Goal: Navigation & Orientation: Find specific page/section

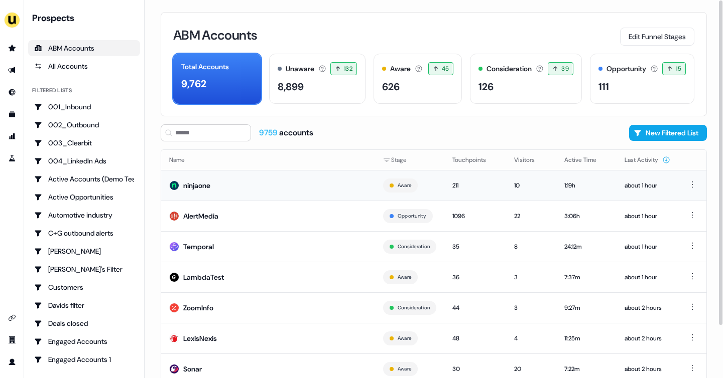
scroll to position [3, 0]
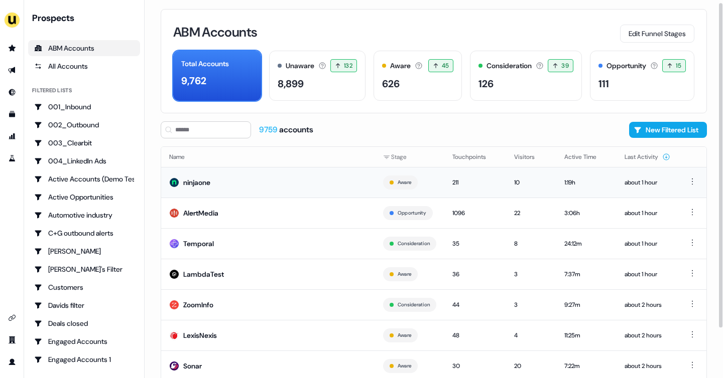
click at [310, 190] on td "ninjaone" at bounding box center [268, 182] width 214 height 31
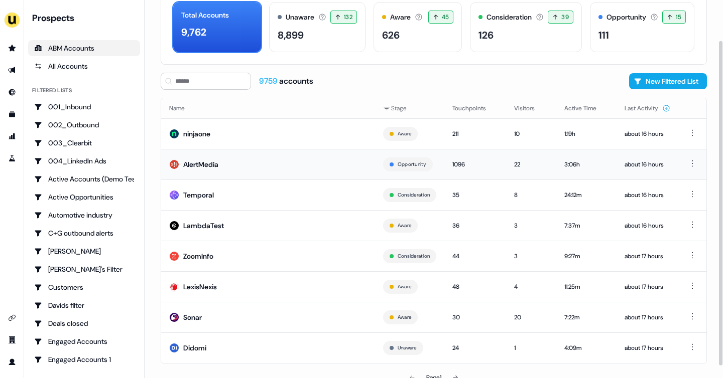
scroll to position [54, 0]
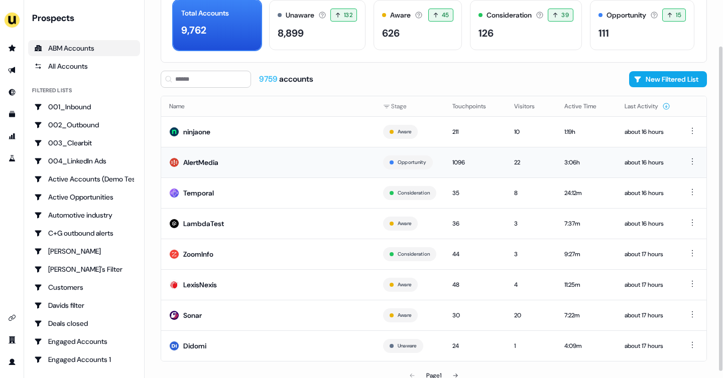
click at [249, 166] on td "AlertMedia" at bounding box center [268, 162] width 214 height 31
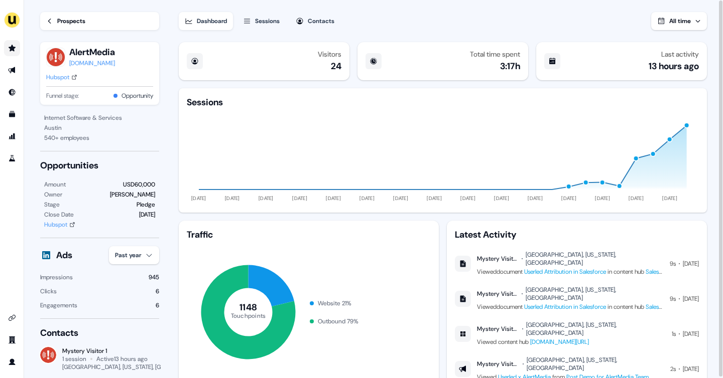
click at [17, 42] on link "Go to prospects" at bounding box center [12, 48] width 16 height 16
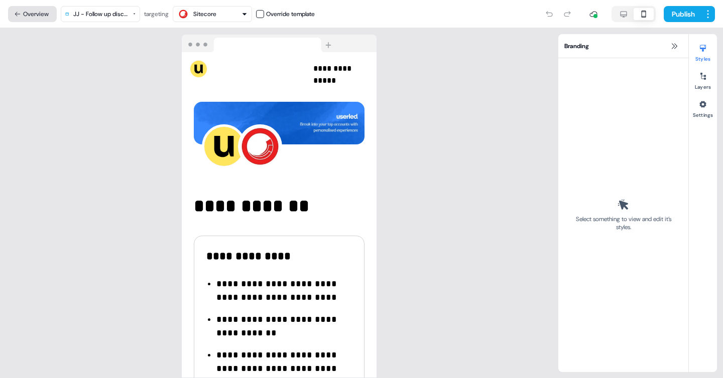
click at [34, 20] on button "Overview" at bounding box center [32, 14] width 49 height 16
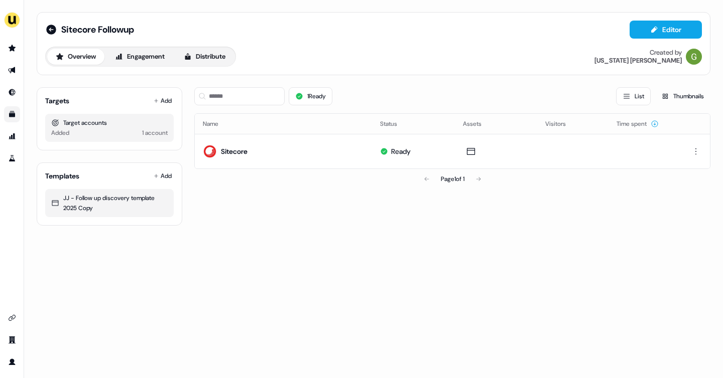
click at [14, 118] on link "Go to templates" at bounding box center [12, 114] width 16 height 16
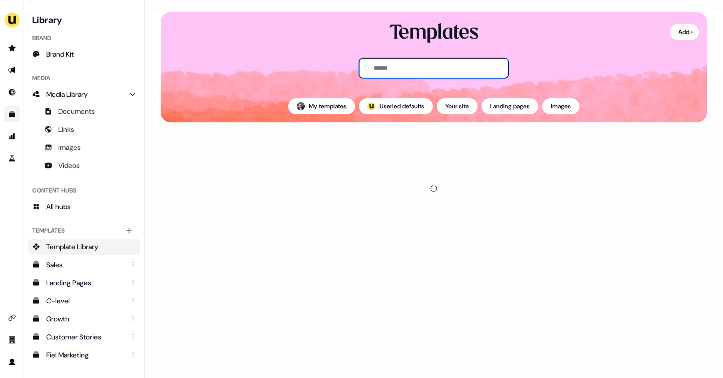
click at [401, 68] on input at bounding box center [434, 68] width 150 height 20
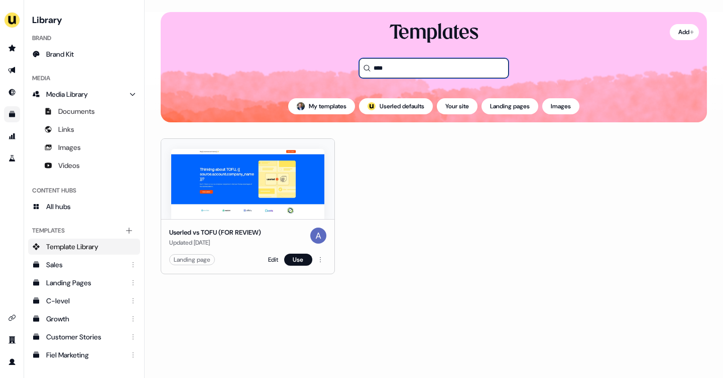
type input "****"
click at [266, 179] on img at bounding box center [247, 184] width 153 height 70
click at [268, 258] on link "Edit" at bounding box center [273, 260] width 10 height 10
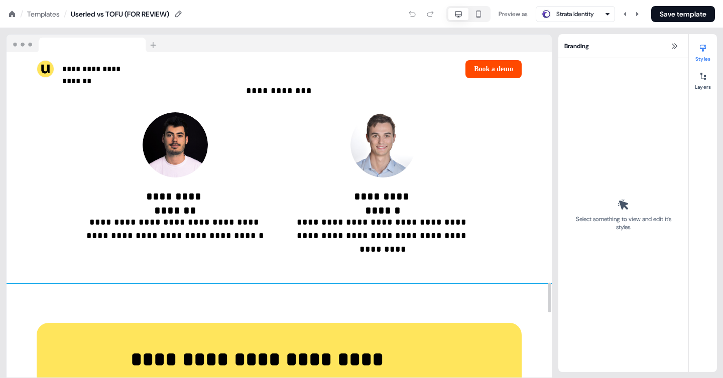
scroll to position [2511, 0]
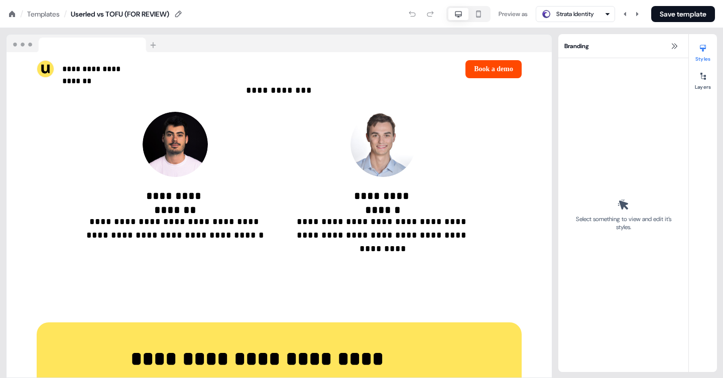
click at [10, 13] on icon at bounding box center [12, 14] width 6 height 6
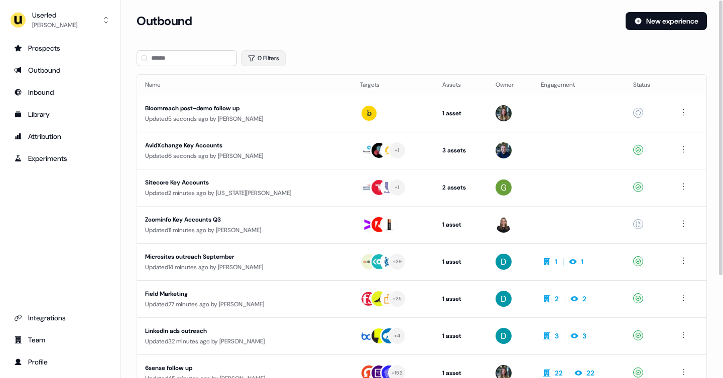
click at [273, 59] on button "0 Filters" at bounding box center [263, 58] width 45 height 16
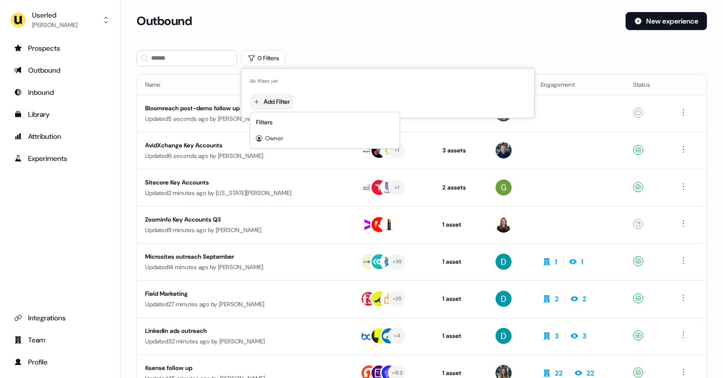
click at [270, 102] on html "For the best experience switch devices to a bigger screen. Go to Userled.io Use…" at bounding box center [361, 189] width 723 height 378
click at [274, 135] on span "Owner" at bounding box center [274, 138] width 18 height 8
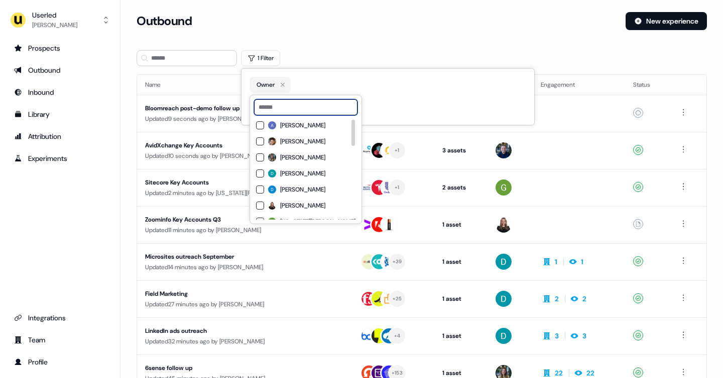
click at [280, 111] on input at bounding box center [305, 107] width 103 height 16
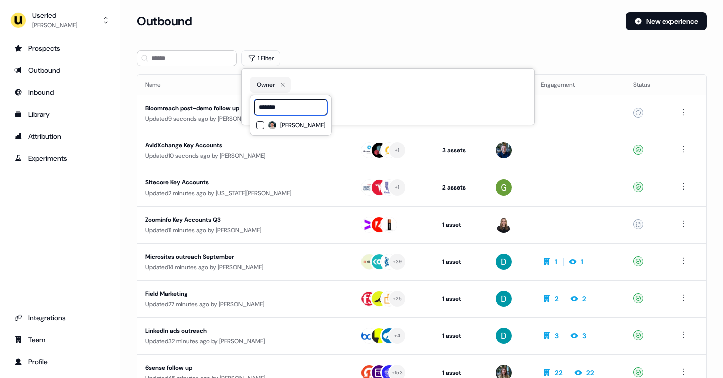
type input "*******"
click at [293, 125] on span "Vincent Plassard" at bounding box center [302, 125] width 45 height 8
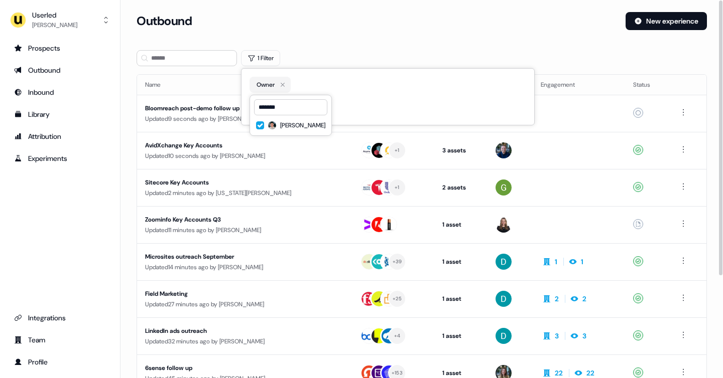
click at [345, 32] on div "Outbound New experience" at bounding box center [421, 27] width 570 height 30
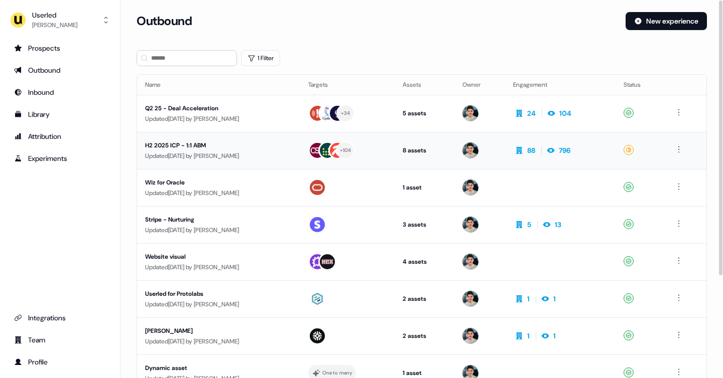
click at [293, 136] on td "H2 2025 ICP - 1:1 ABM Updated 14 days ago by Vincent Plassard" at bounding box center [218, 150] width 163 height 37
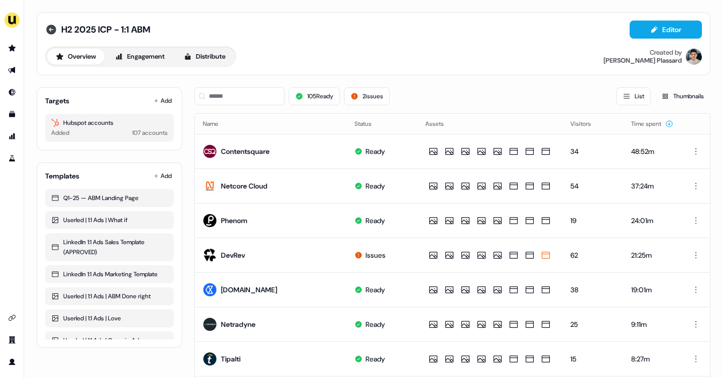
click at [53, 32] on icon at bounding box center [51, 30] width 10 height 10
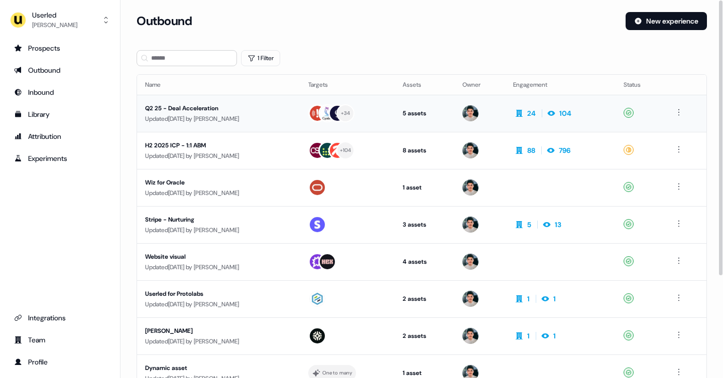
click at [268, 125] on td "Q2 25 - Deal Acceleration Updated 5 days ago by Yann Sarfati" at bounding box center [218, 113] width 163 height 37
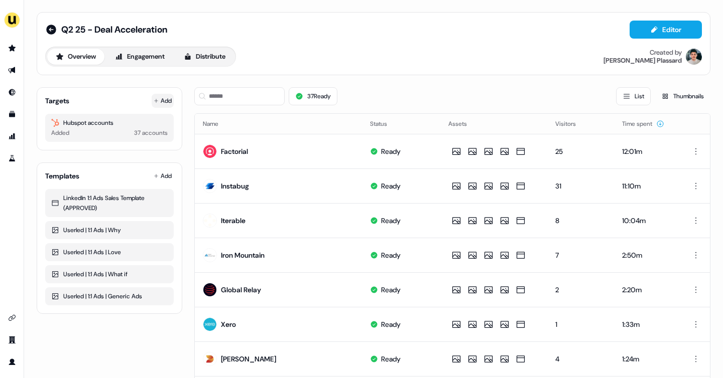
click at [165, 102] on button "Add" at bounding box center [163, 101] width 22 height 14
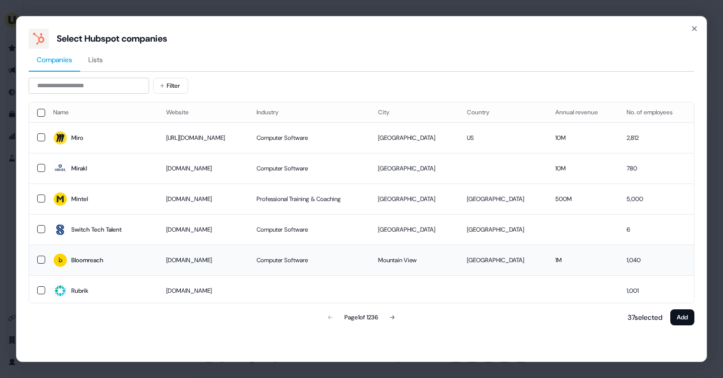
click at [89, 265] on span "Bloomreach" at bounding box center [101, 260] width 97 height 14
click at [578, 302] on button "Add" at bounding box center [682, 318] width 24 height 16
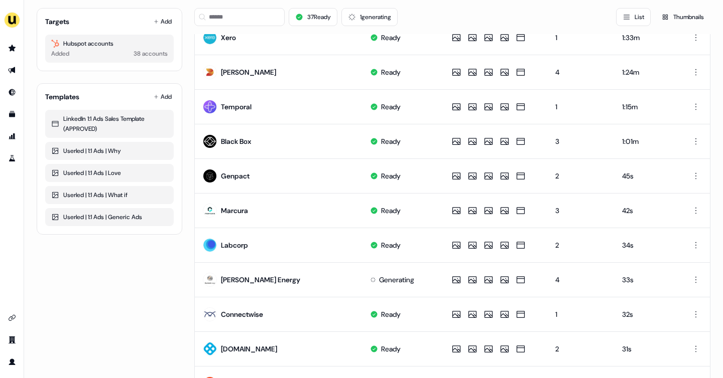
scroll to position [480, 0]
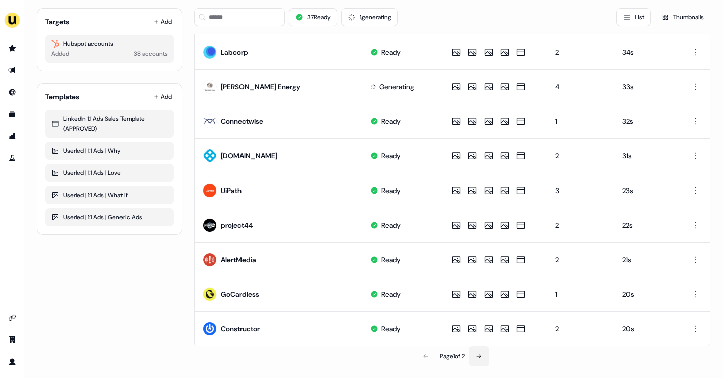
click at [475, 302] on button at bounding box center [479, 357] width 20 height 20
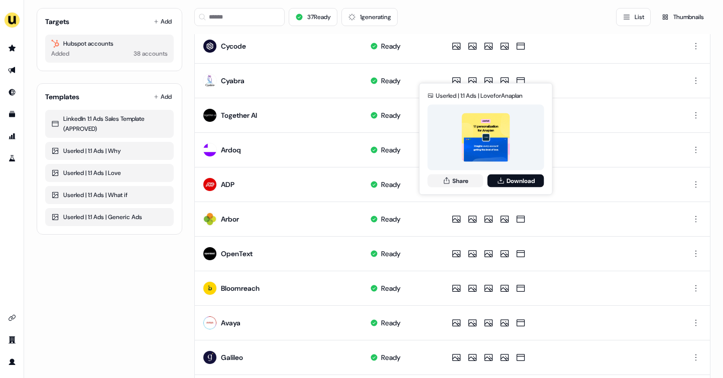
scroll to position [411, 0]
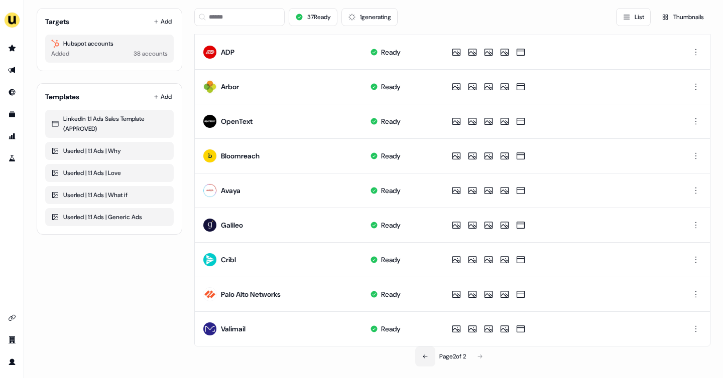
click at [424, 302] on button at bounding box center [425, 357] width 20 height 20
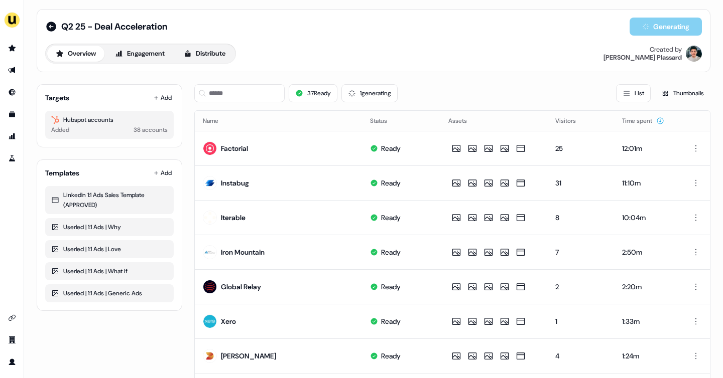
scroll to position [0, 0]
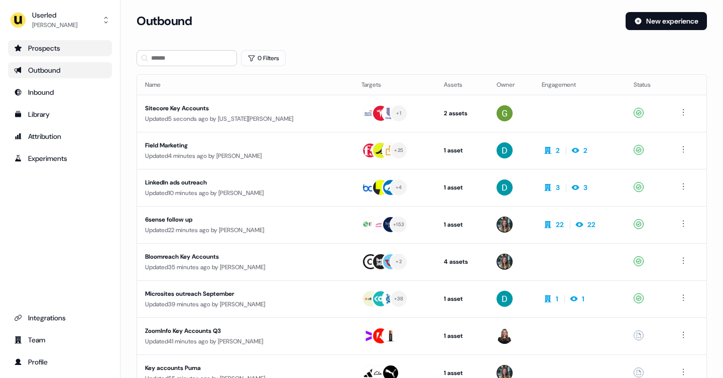
click at [78, 51] on div "Prospects" at bounding box center [60, 48] width 92 height 10
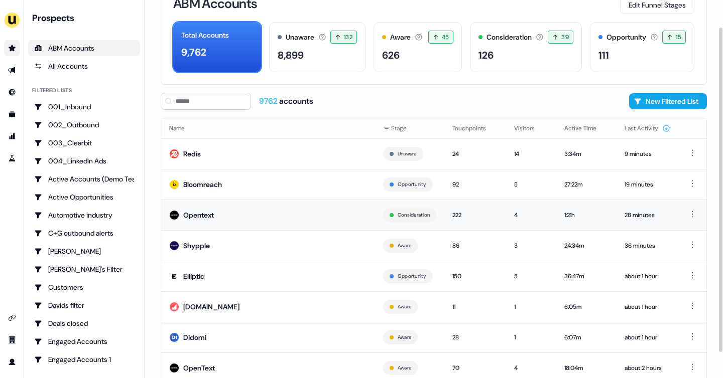
scroll to position [61, 0]
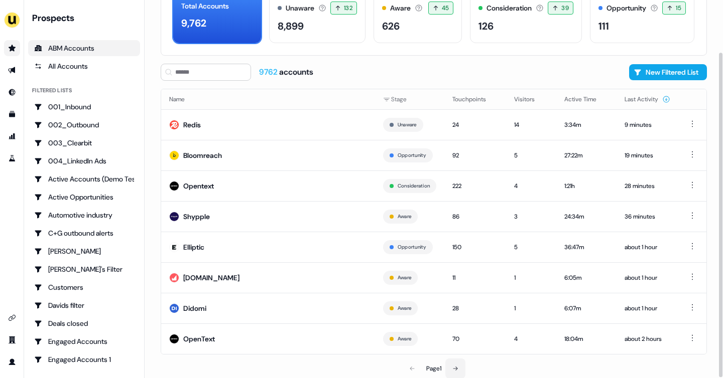
click at [452, 302] on button at bounding box center [455, 369] width 20 height 20
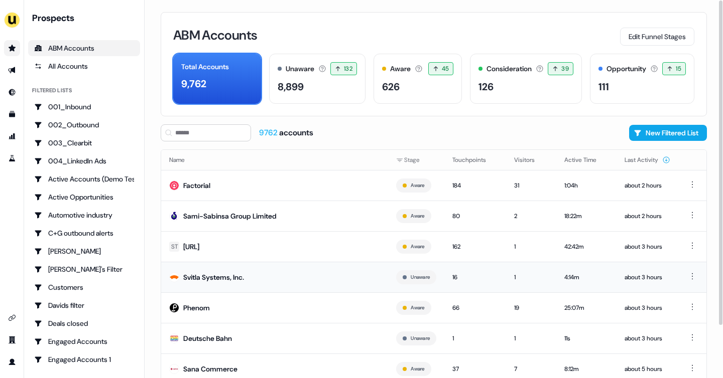
scroll to position [61, 0]
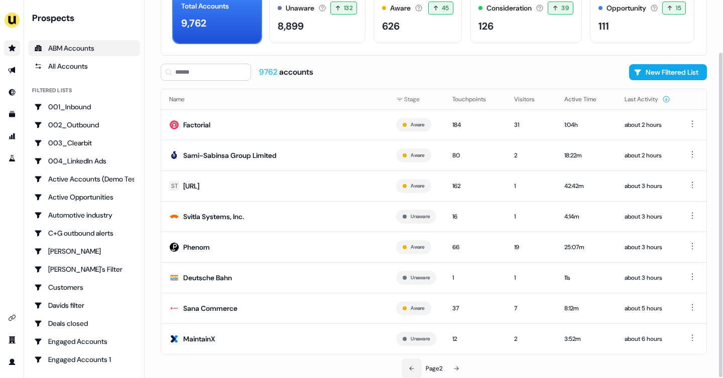
click at [412, 302] on button at bounding box center [411, 369] width 20 height 20
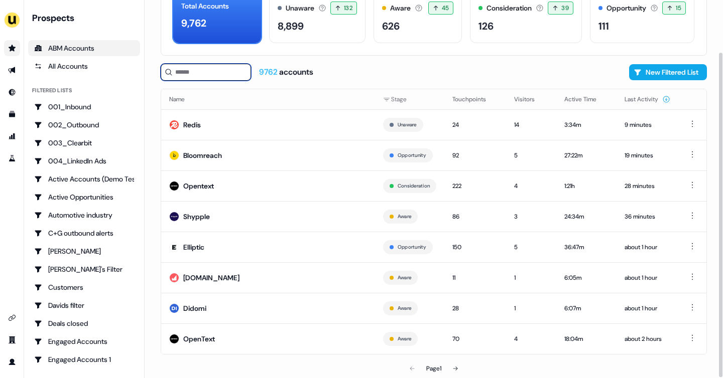
click at [202, 72] on input at bounding box center [206, 72] width 90 height 17
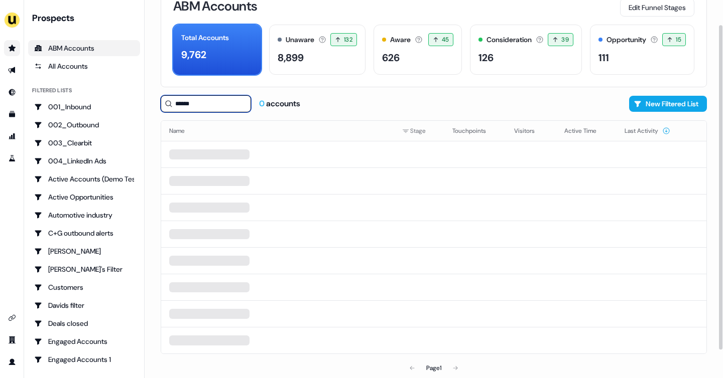
scroll to position [29, 0]
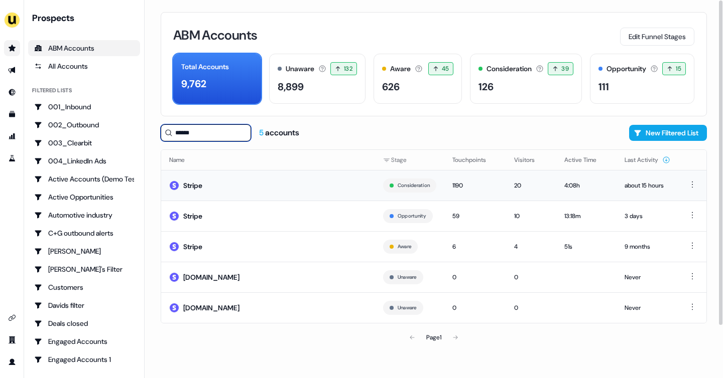
type input "******"
click at [274, 190] on td "Stripe" at bounding box center [268, 185] width 214 height 31
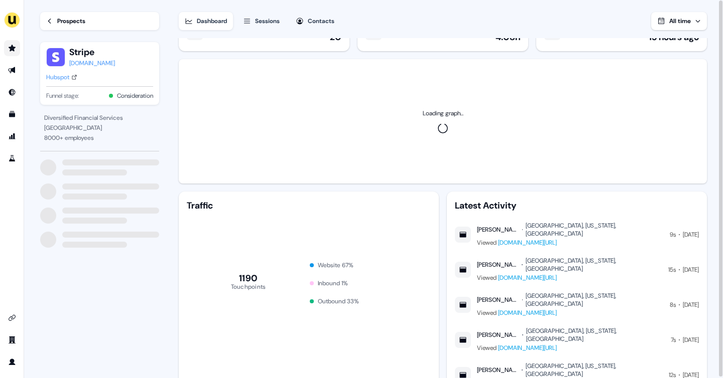
scroll to position [34, 0]
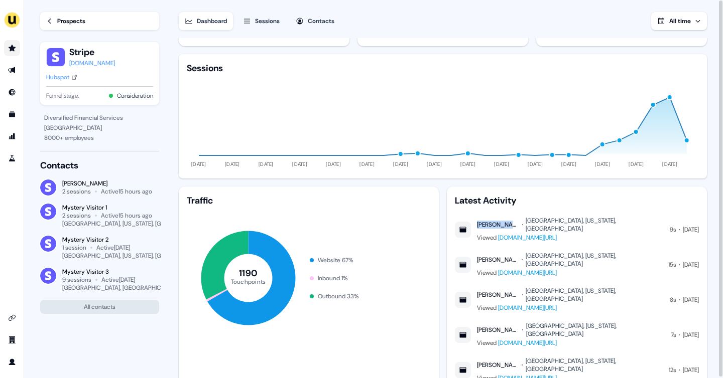
drag, startPoint x: 478, startPoint y: 220, endPoint x: 513, endPoint y: 224, distance: 35.8
click at [513, 224] on div "Heather Fails Denver, Colorado, US" at bounding box center [570, 225] width 187 height 16
copy div "Heather Fails"
click at [254, 19] on button "Sessions" at bounding box center [261, 21] width 49 height 18
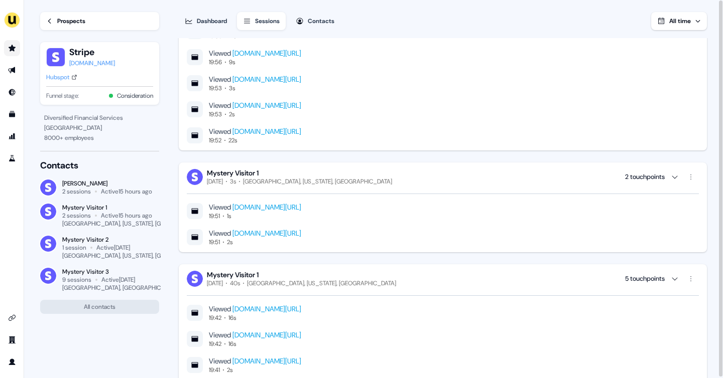
scroll to position [197, 0]
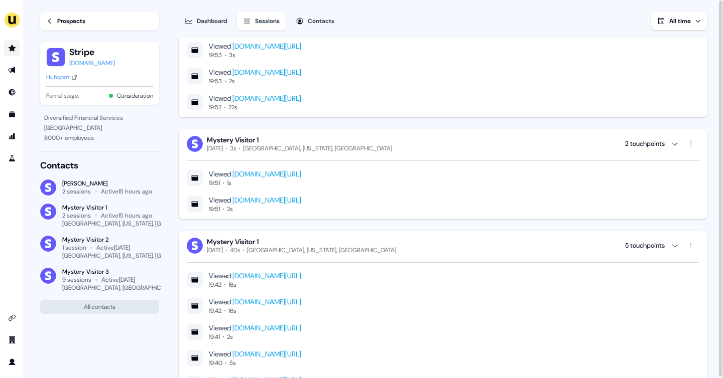
click at [63, 26] on link "Prospects" at bounding box center [99, 21] width 119 height 18
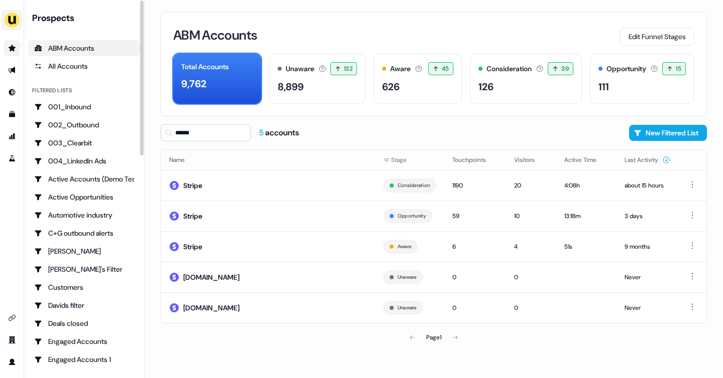
click at [6, 19] on img "side nav menu" at bounding box center [12, 20] width 16 height 16
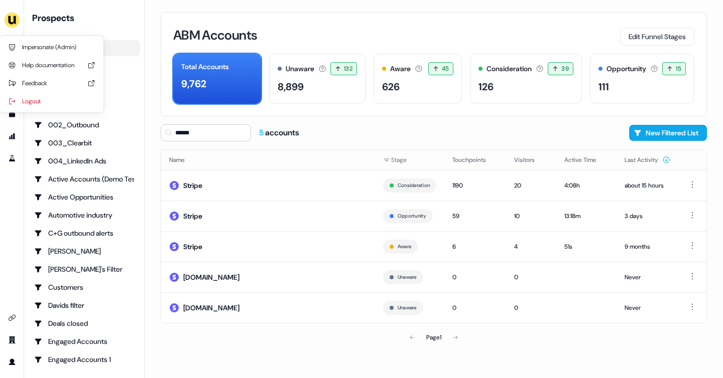
click at [51, 13] on nav "Impersonate (Admin) Help documentation Feedback Logout Prospects ABM Accounts A…" at bounding box center [72, 189] width 145 height 378
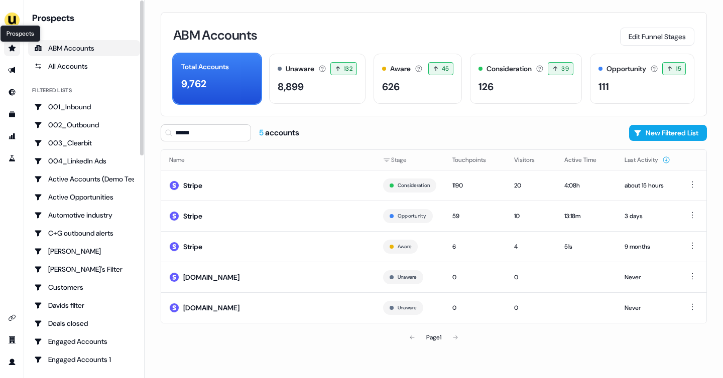
click at [8, 50] on icon "Go to prospects" at bounding box center [12, 48] width 8 height 8
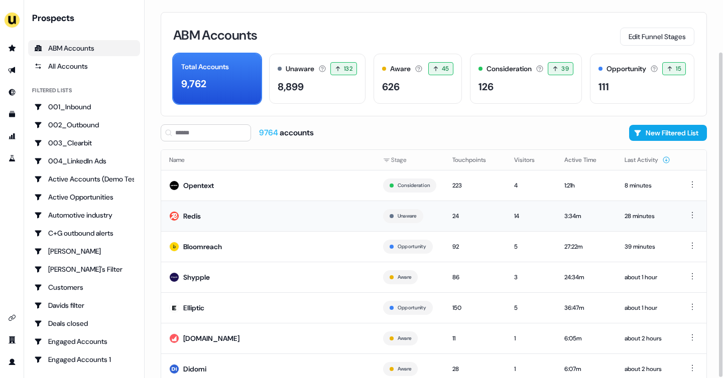
scroll to position [61, 0]
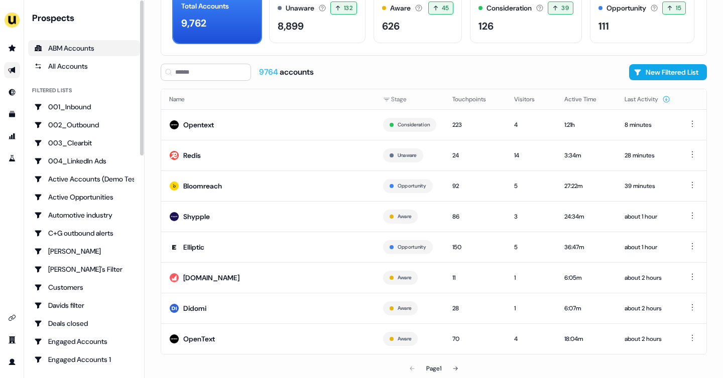
click at [12, 65] on link "Go to outbound experience" at bounding box center [12, 70] width 16 height 16
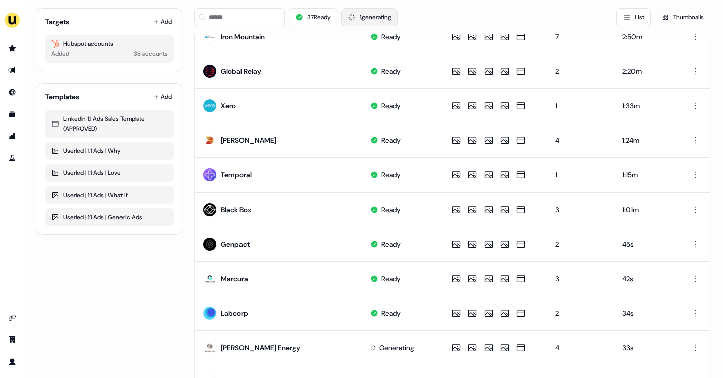
scroll to position [306, 0]
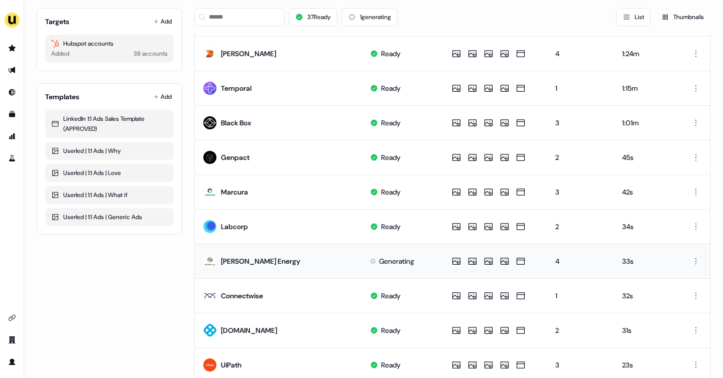
click at [386, 258] on div "Generating" at bounding box center [396, 261] width 35 height 10
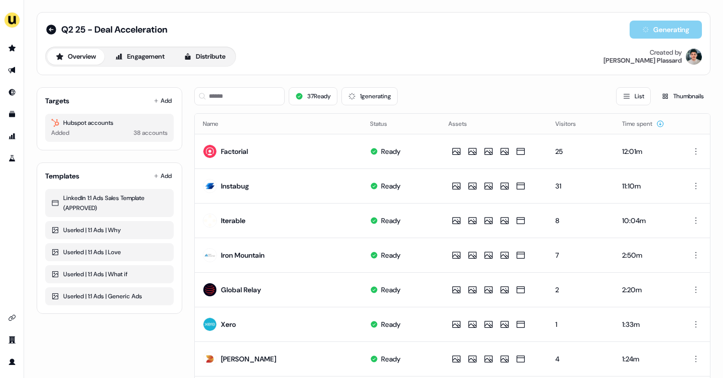
click at [634, 34] on div "Generating" at bounding box center [665, 30] width 72 height 18
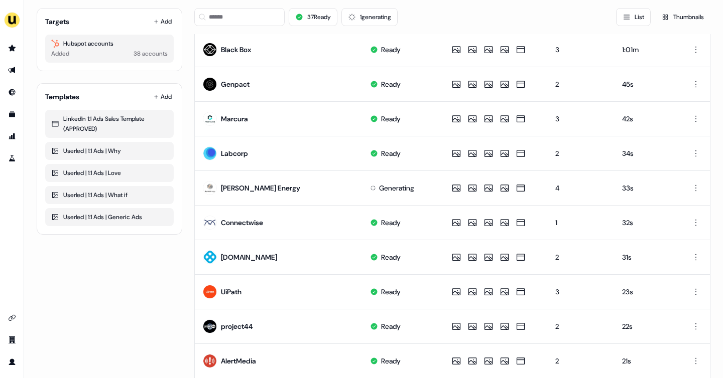
scroll to position [480, 0]
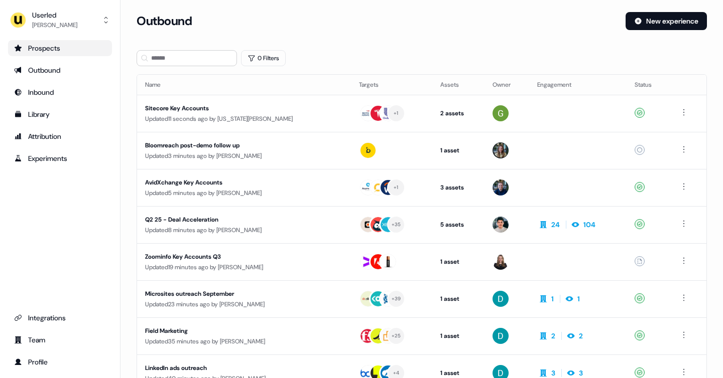
click at [40, 48] on div "Prospects" at bounding box center [60, 48] width 92 height 10
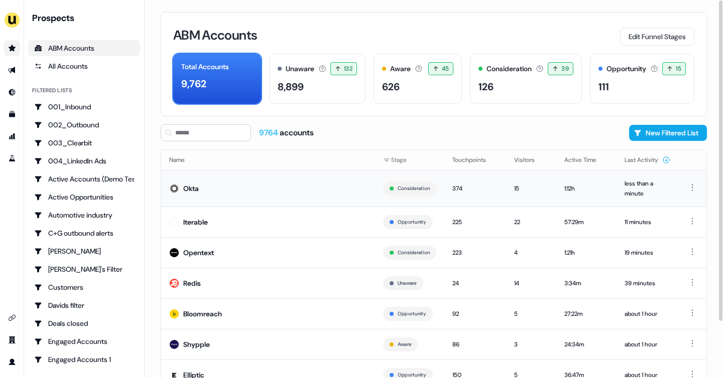
click at [284, 189] on td "Okta" at bounding box center [268, 188] width 214 height 37
